Goal: Task Accomplishment & Management: Complete application form

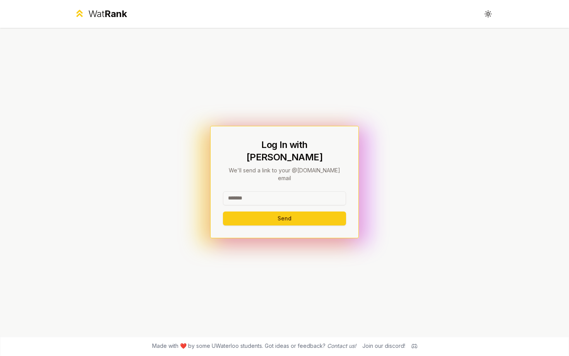
click at [273, 191] on input at bounding box center [284, 198] width 123 height 14
type input "******"
click at [223, 211] on button "Send" at bounding box center [284, 218] width 123 height 14
